Goal: Information Seeking & Learning: Learn about a topic

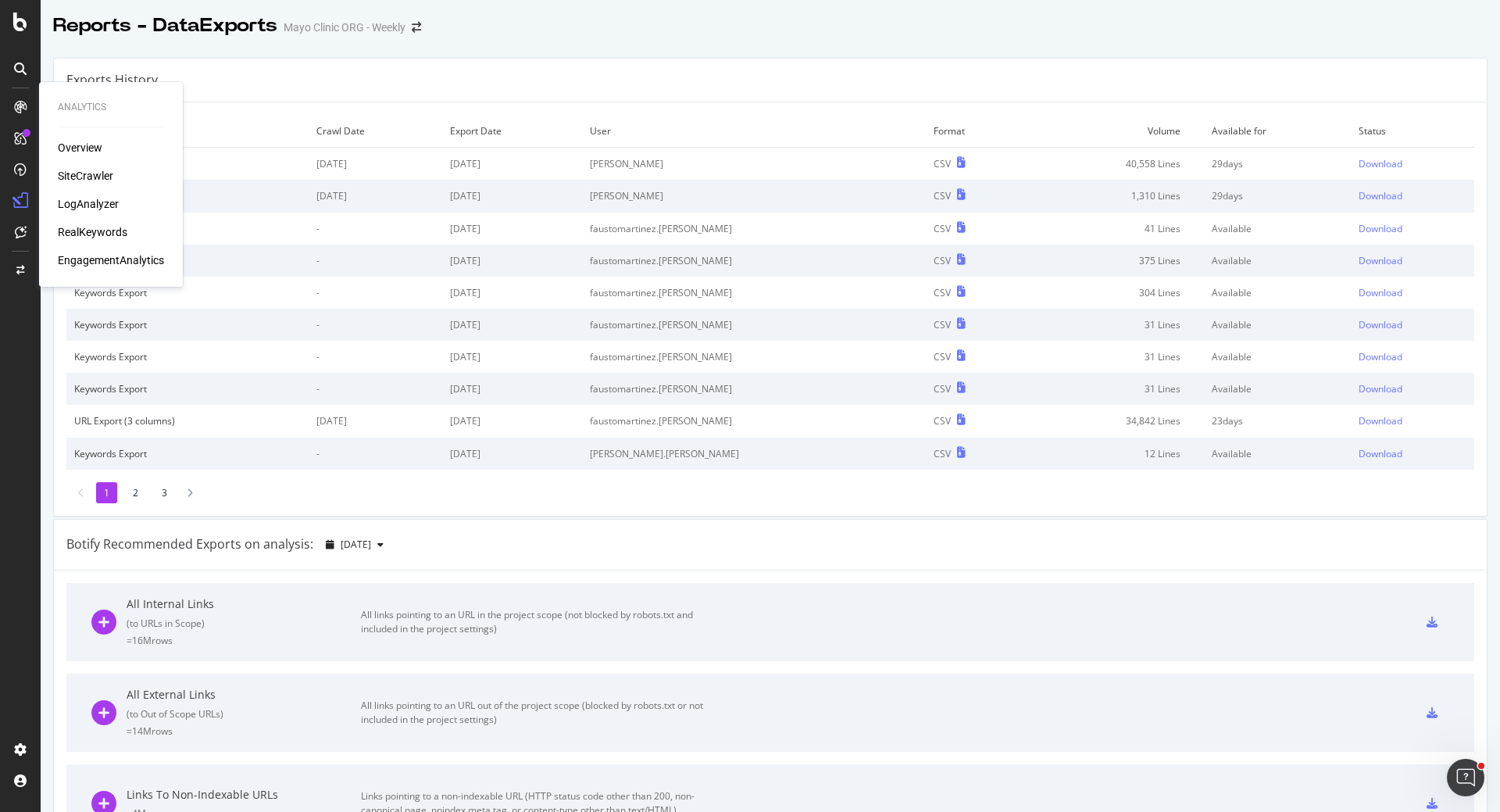
click at [88, 202] on div "LogAnalyzer" at bounding box center [87, 203] width 61 height 15
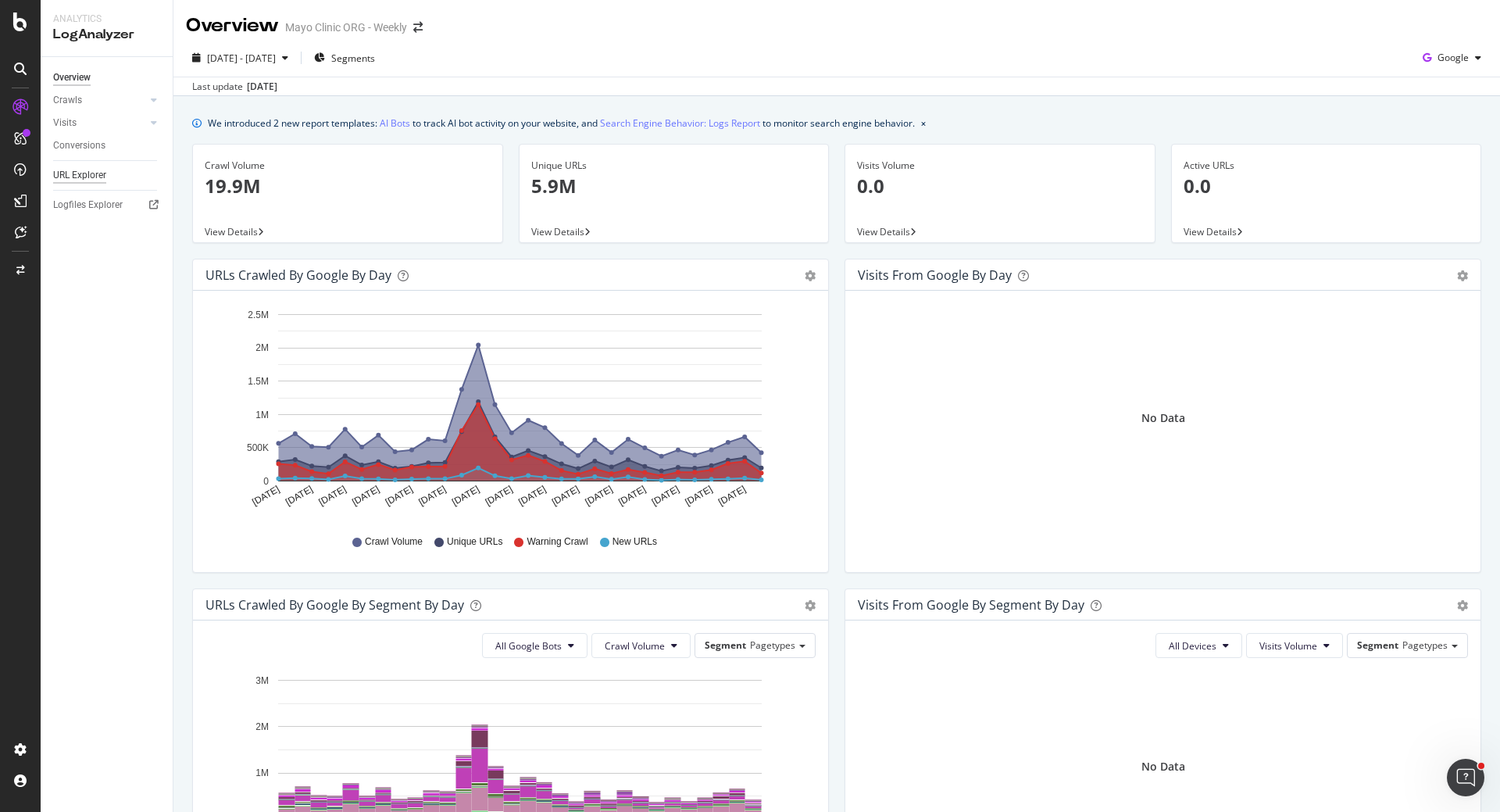
click at [67, 175] on div "URL Explorer" at bounding box center [79, 175] width 53 height 16
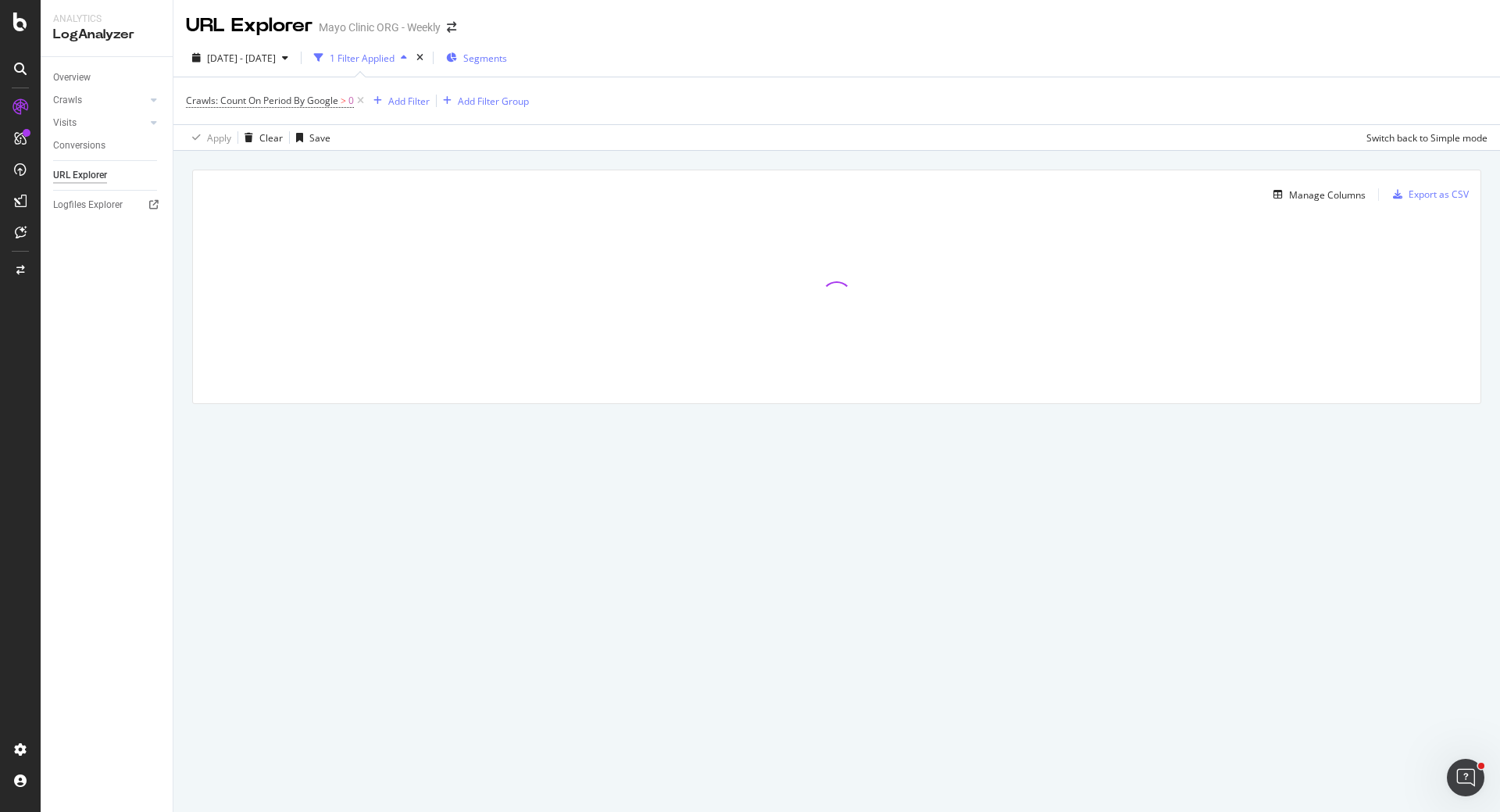
click at [507, 57] on span "Segments" at bounding box center [485, 58] width 44 height 14
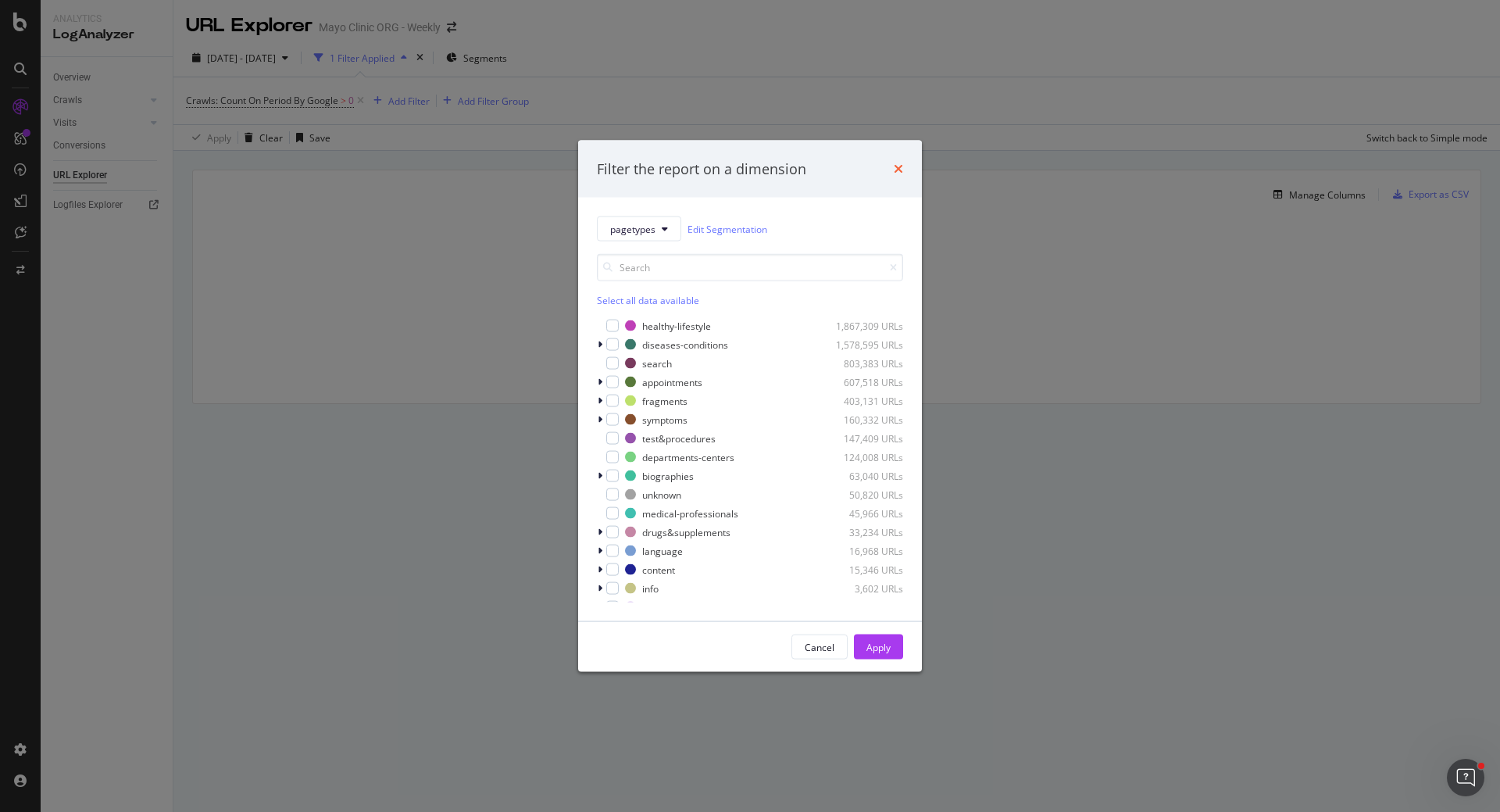
click at [898, 167] on icon "times" at bounding box center [899, 169] width 9 height 13
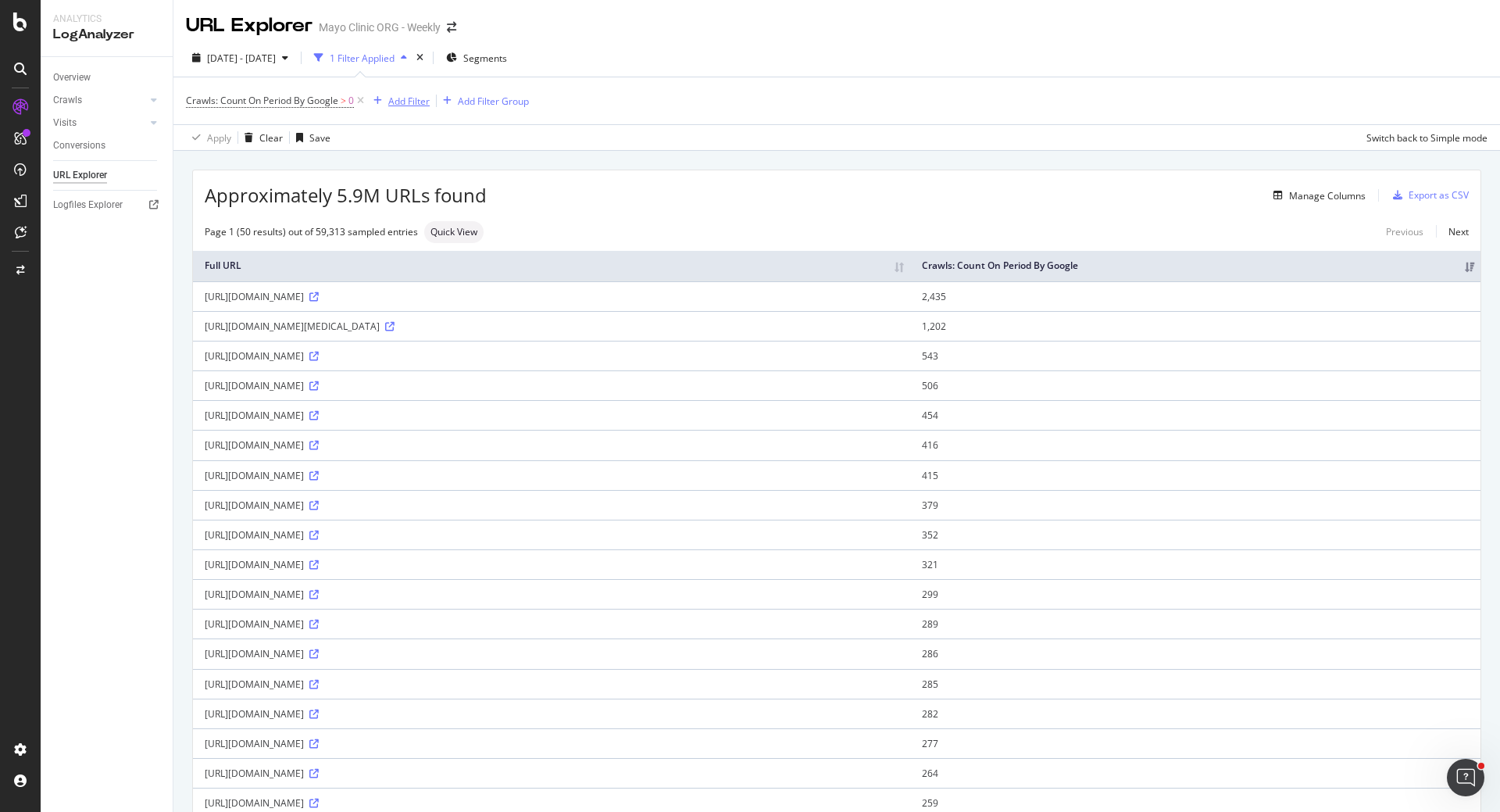
click at [404, 99] on div "Add Filter" at bounding box center [408, 101] width 41 height 14
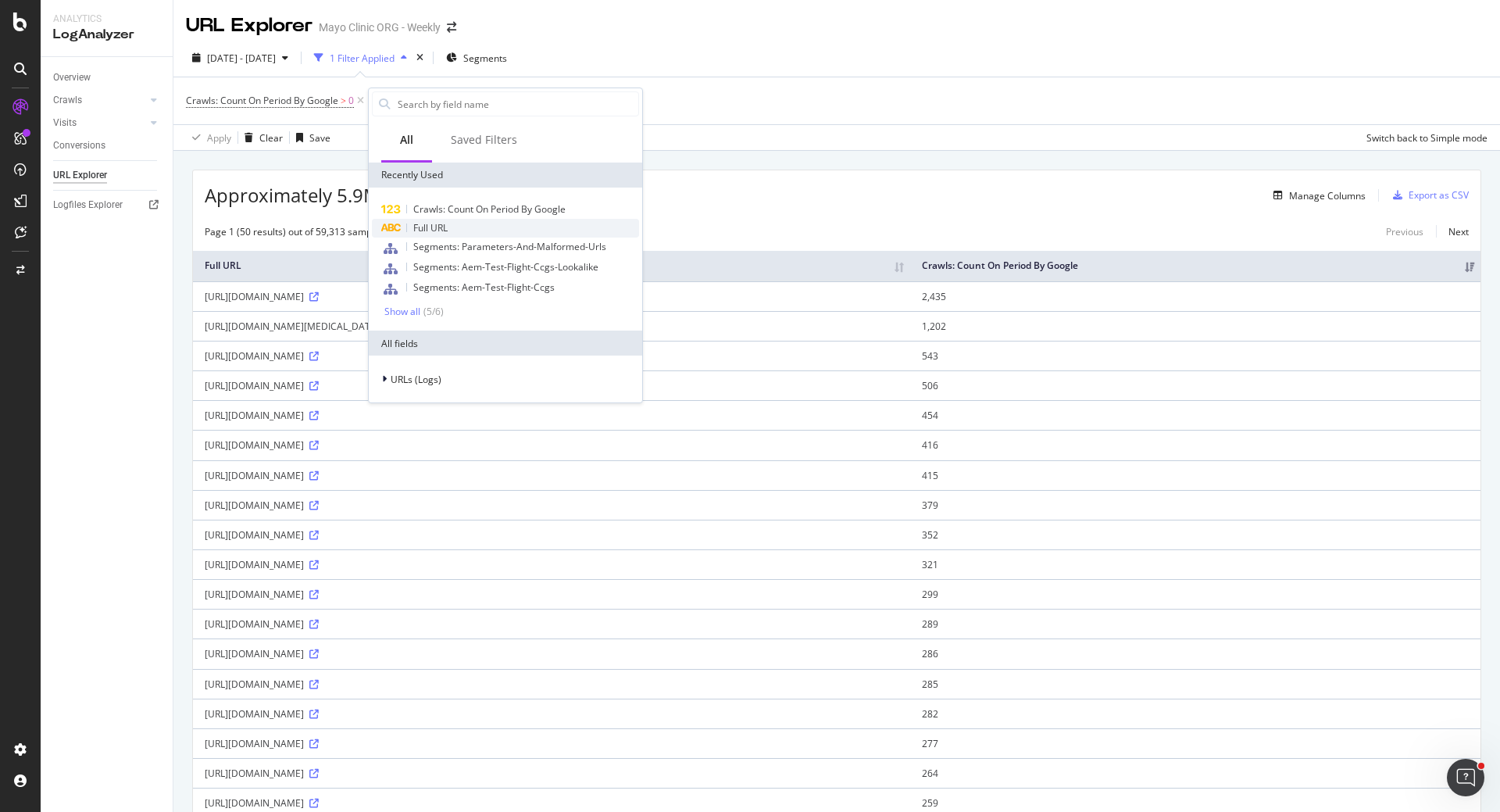
click at [423, 225] on span "Full URL" at bounding box center [431, 228] width 35 height 14
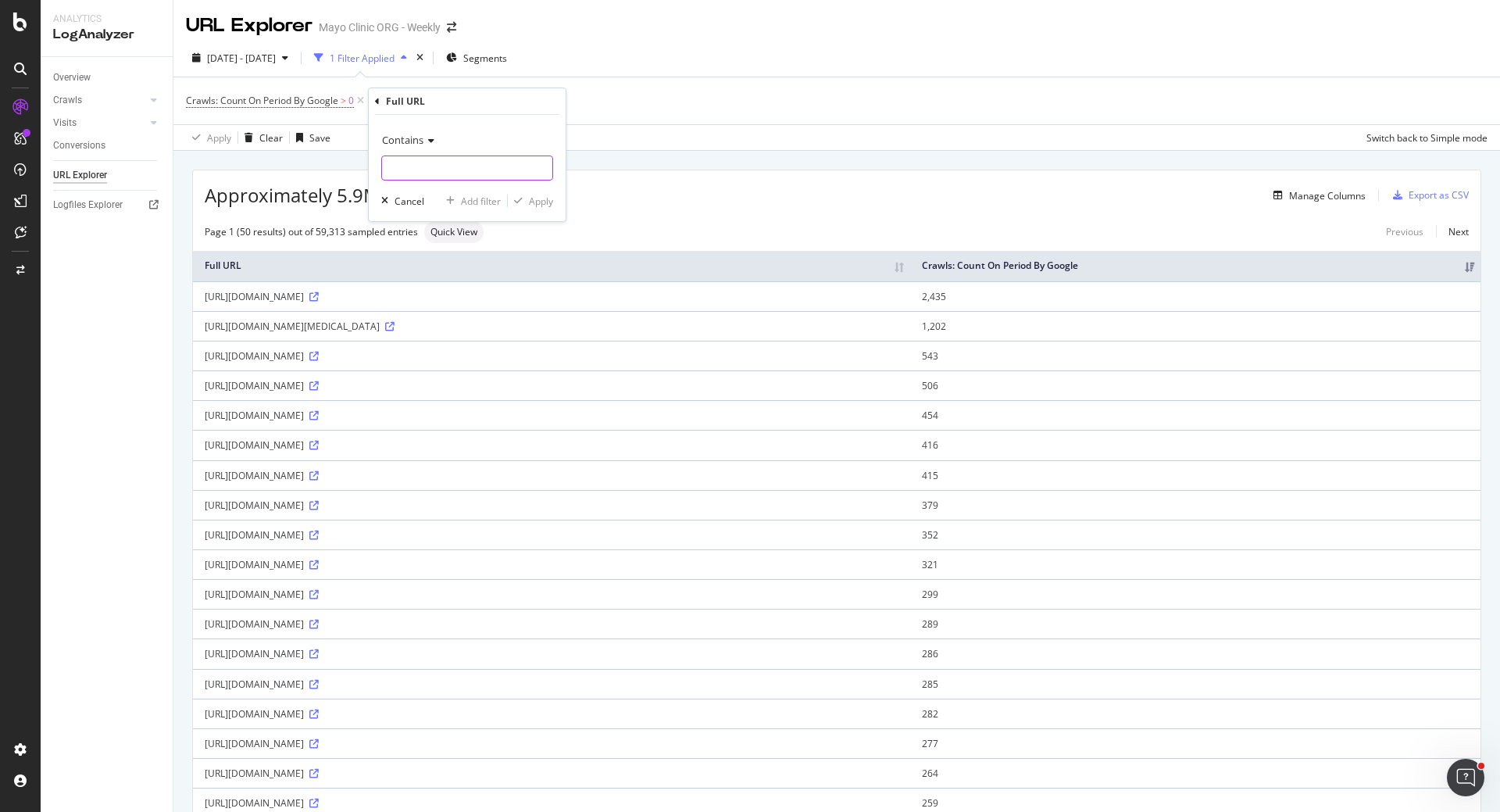
click at [418, 167] on input "text" at bounding box center [467, 168] width 170 height 25
type input "/content/experience"
click at [538, 200] on div "Apply" at bounding box center [540, 200] width 25 height 14
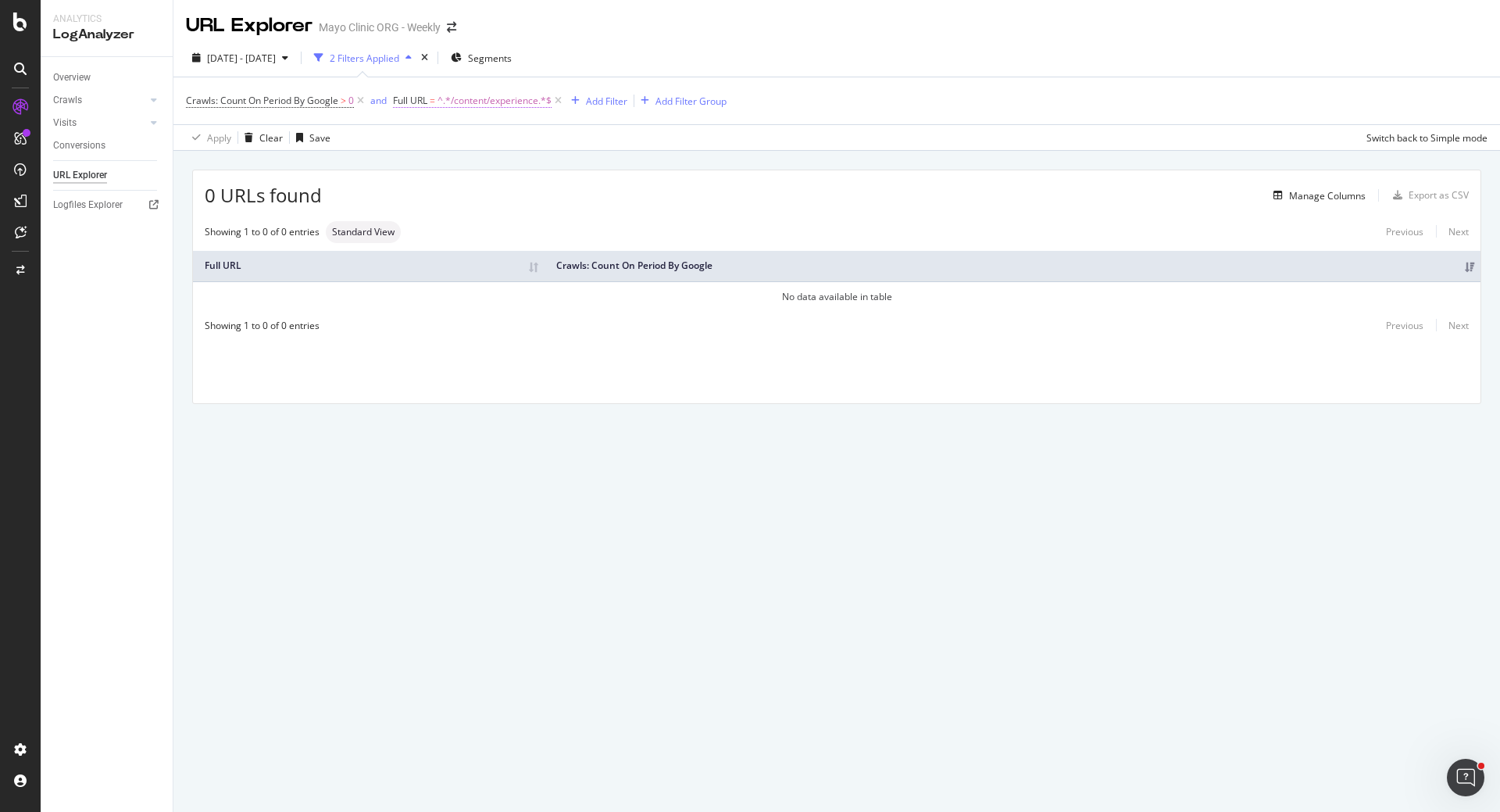
click at [496, 96] on span "^.*/content/experience.*$" at bounding box center [494, 101] width 114 height 22
click at [486, 168] on input "/content/experience" at bounding box center [482, 165] width 148 height 25
type input "/content/"
click at [425, 137] on span "Contains" at bounding box center [428, 137] width 41 height 14
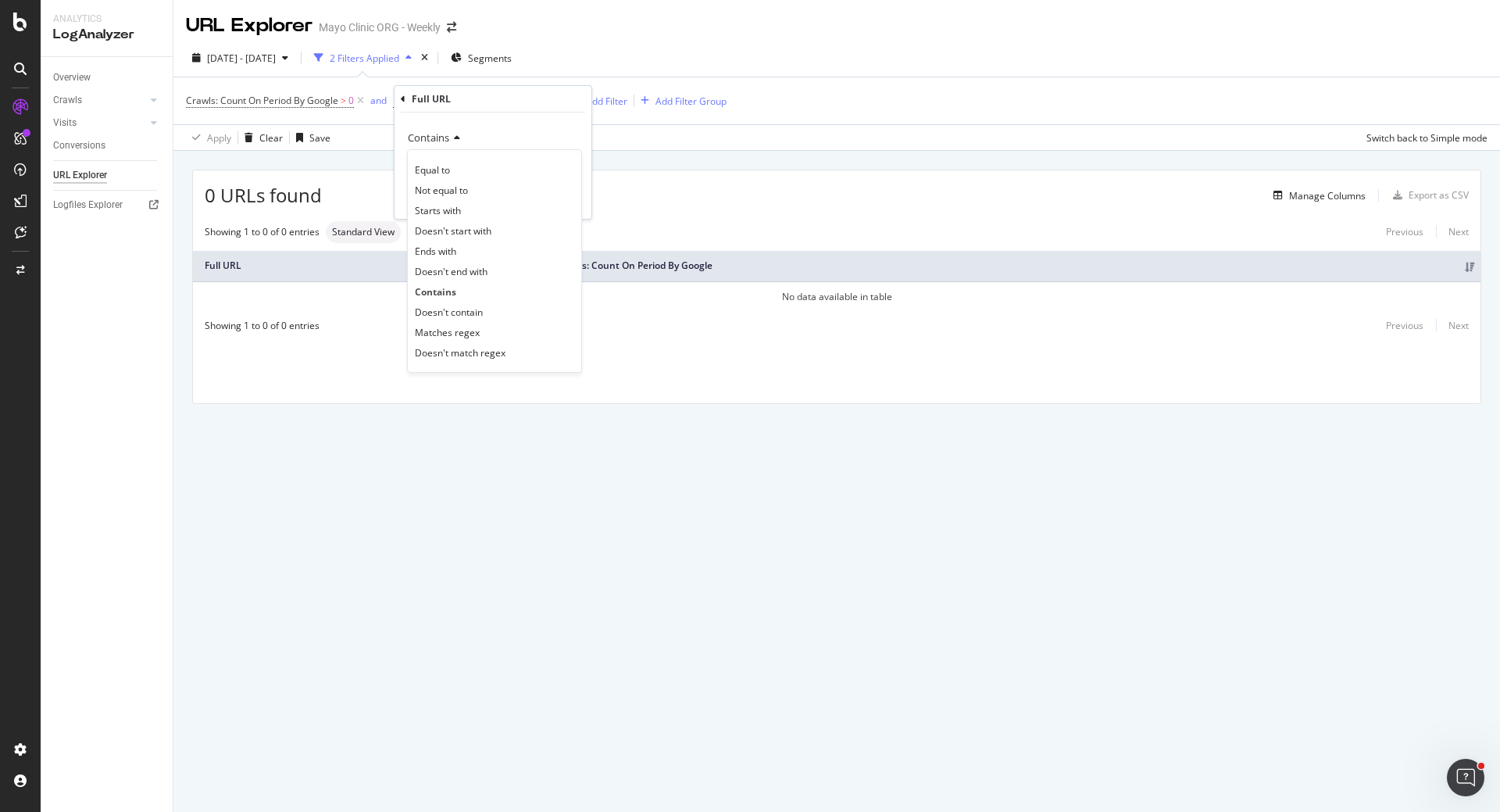
click at [425, 137] on span "Contains" at bounding box center [428, 137] width 41 height 14
click at [557, 194] on div "Apply" at bounding box center [567, 199] width 25 height 14
